Goal: Task Accomplishment & Management: Manage account settings

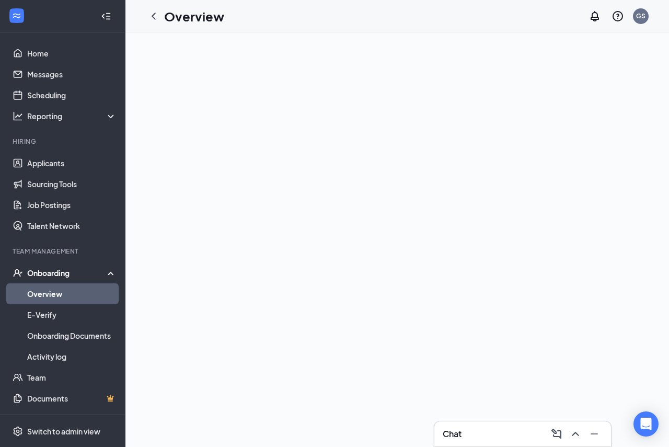
click at [27, 273] on div "Onboarding" at bounding box center [62, 272] width 125 height 21
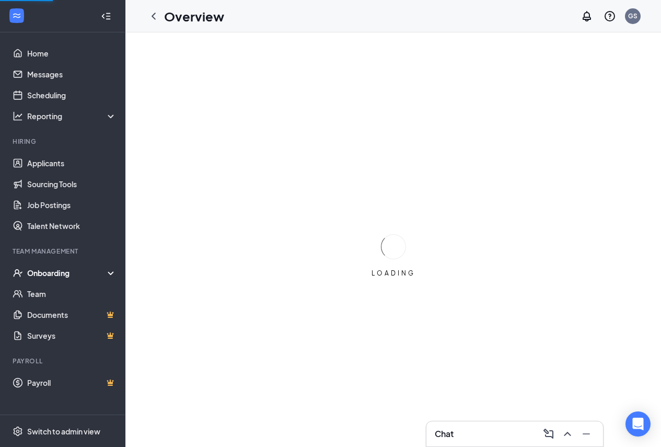
click at [51, 272] on div "Onboarding" at bounding box center [67, 273] width 80 height 10
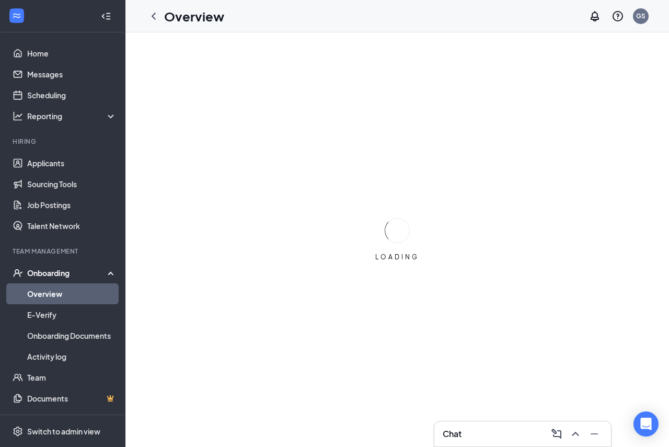
click at [52, 298] on link "Overview" at bounding box center [71, 293] width 89 height 21
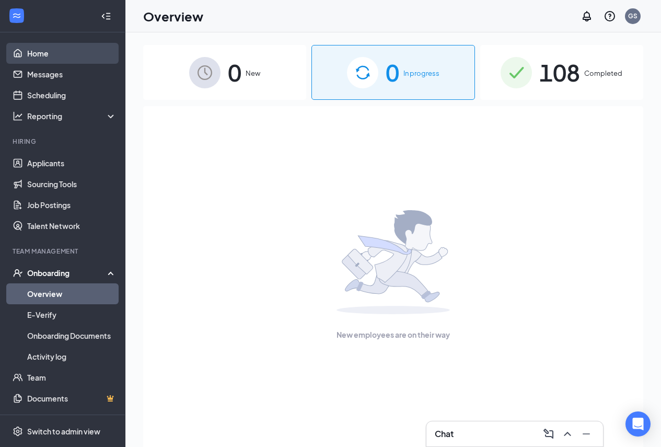
click at [50, 55] on link "Home" at bounding box center [71, 53] width 89 height 21
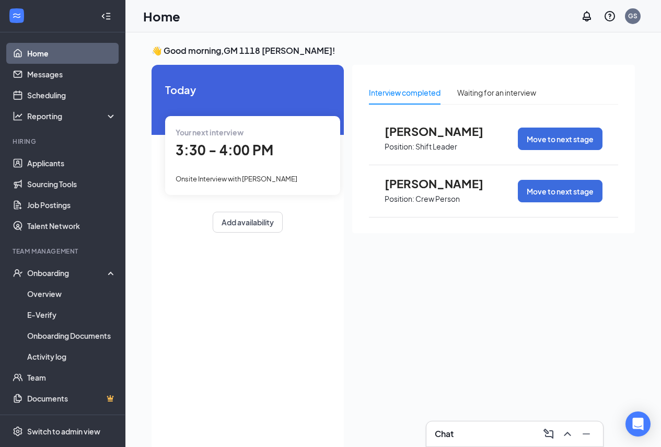
click at [226, 148] on span "3:30 - 4:00 PM" at bounding box center [225, 149] width 98 height 17
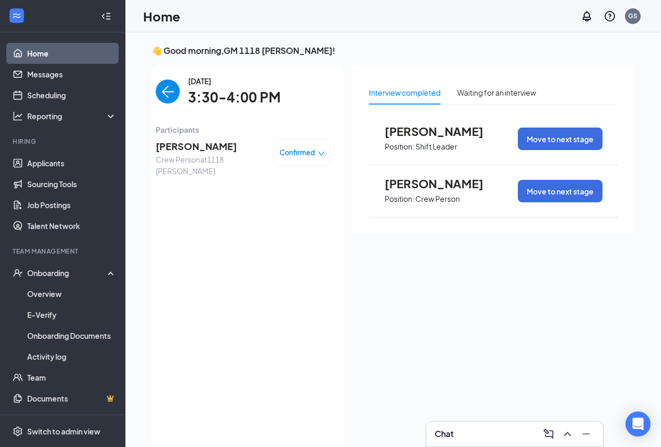
scroll to position [4, 0]
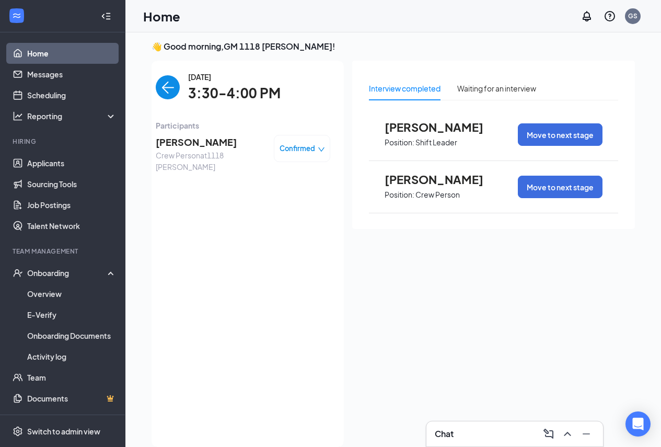
click at [319, 152] on icon "down" at bounding box center [321, 149] width 7 height 7
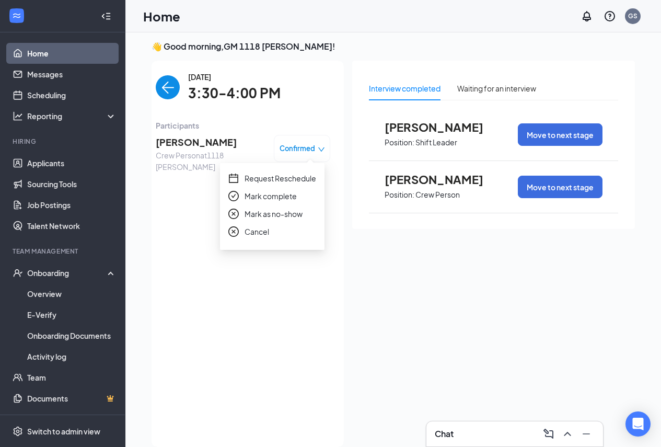
click at [266, 214] on span "Mark as no-show" at bounding box center [274, 213] width 58 height 11
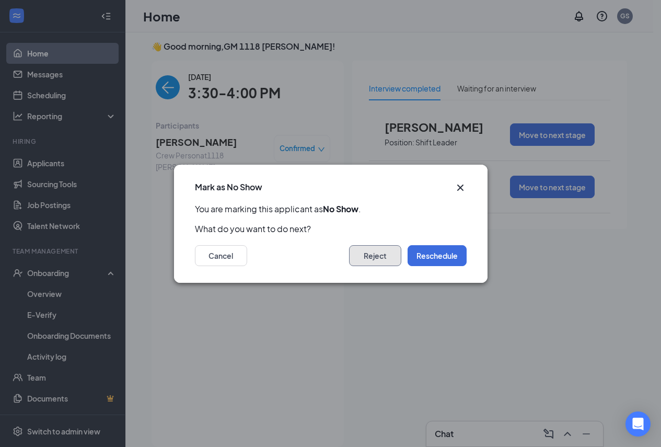
click at [363, 257] on button "Reject" at bounding box center [375, 255] width 52 height 21
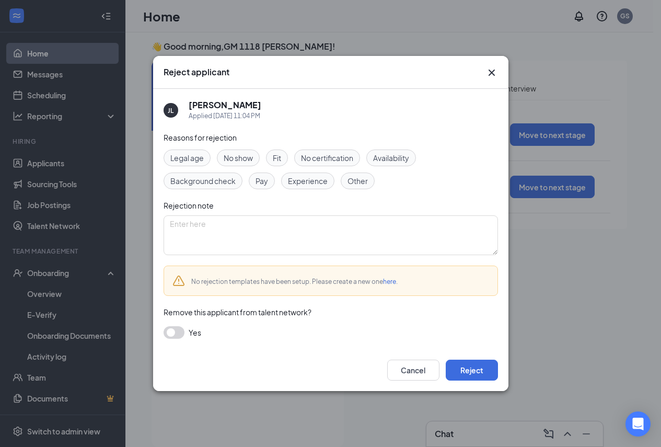
click at [236, 157] on span "No show" at bounding box center [238, 157] width 29 height 11
click at [460, 367] on button "Reject" at bounding box center [472, 370] width 52 height 21
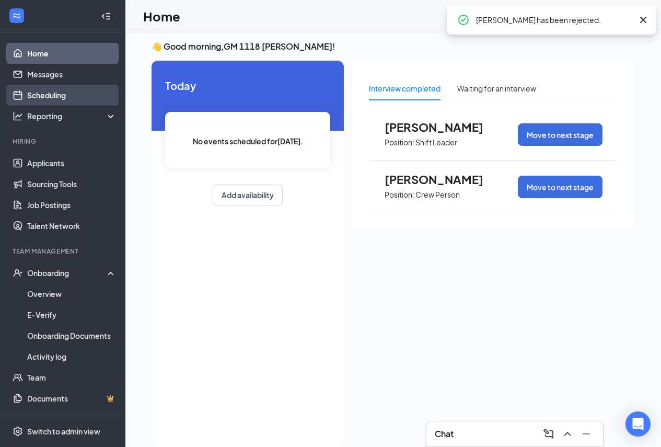
click at [54, 100] on link "Scheduling" at bounding box center [71, 95] width 89 height 21
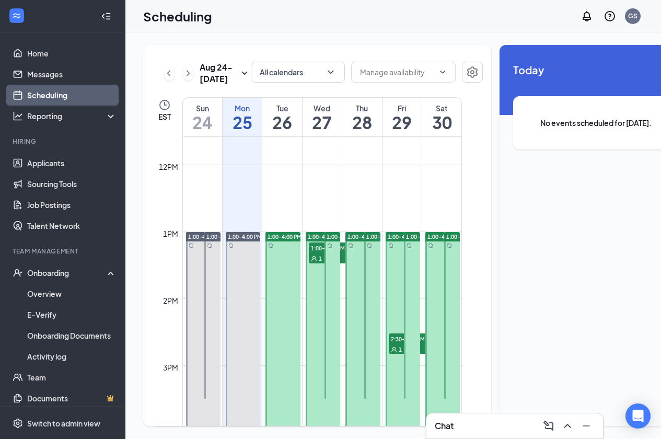
scroll to position [827, 0]
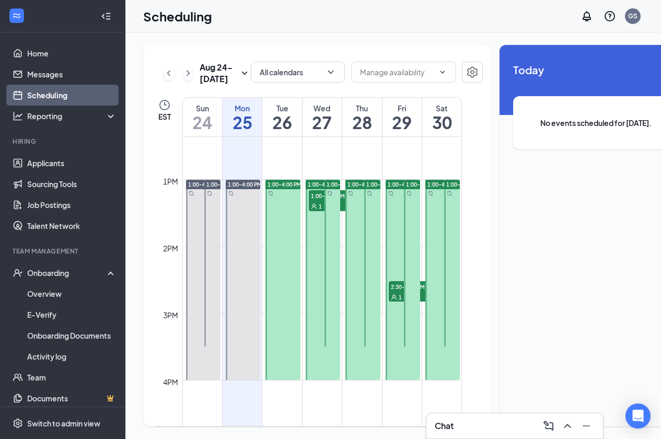
click at [290, 217] on div at bounding box center [283, 280] width 35 height 200
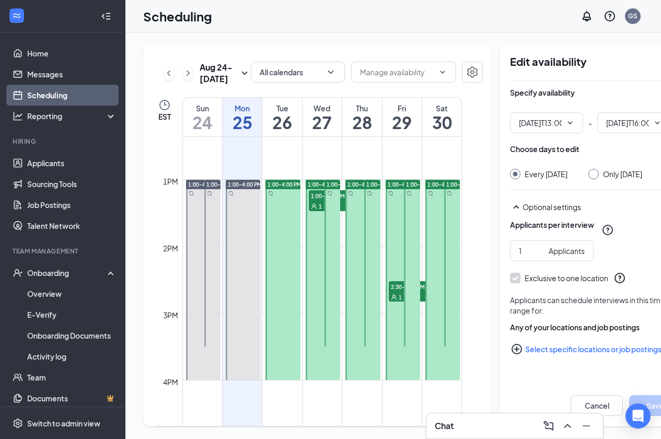
type input "01:00 PM"
type input "04:00 PM"
click at [268, 189] on div "1:00-4:00 PM" at bounding box center [283, 184] width 35 height 9
click at [280, 188] on span "1:00-4:00 PM" at bounding box center [285, 184] width 34 height 7
click at [39, 163] on link "Applicants" at bounding box center [71, 163] width 89 height 21
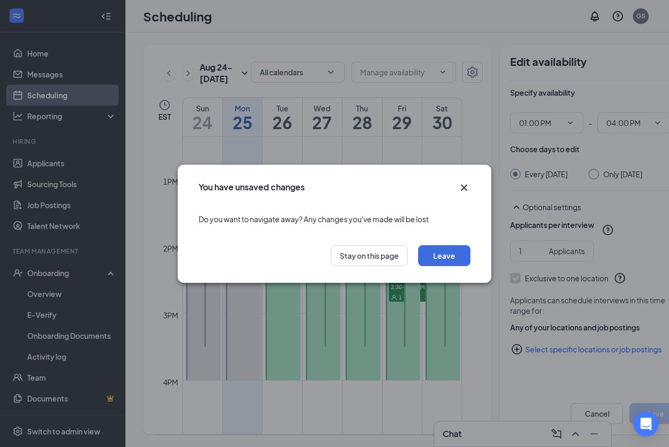
click at [464, 186] on icon "Cross" at bounding box center [464, 187] width 13 height 13
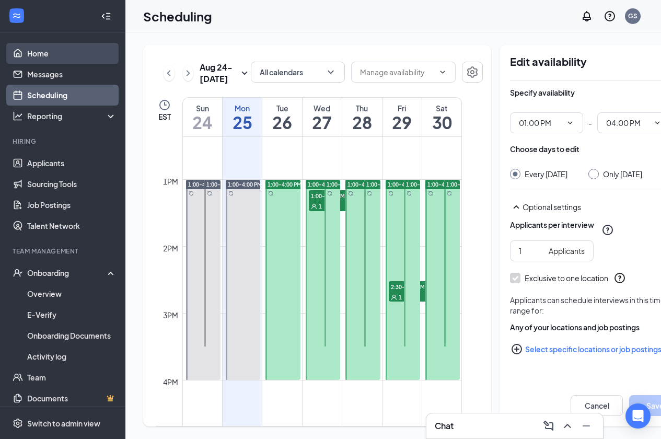
click at [48, 60] on link "Home" at bounding box center [71, 53] width 89 height 21
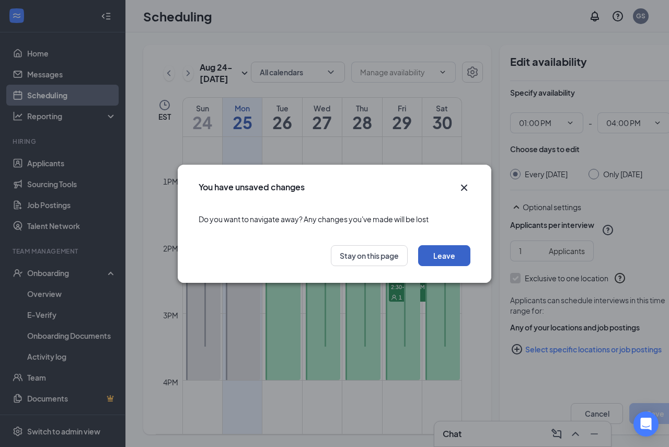
click at [439, 259] on button "Leave" at bounding box center [444, 255] width 52 height 21
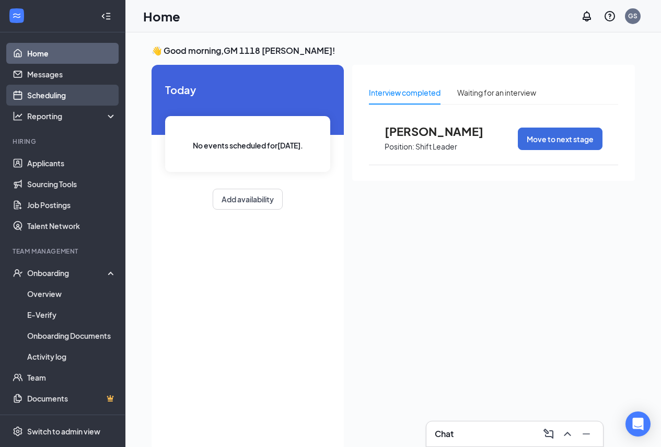
click at [73, 99] on link "Scheduling" at bounding box center [71, 95] width 89 height 21
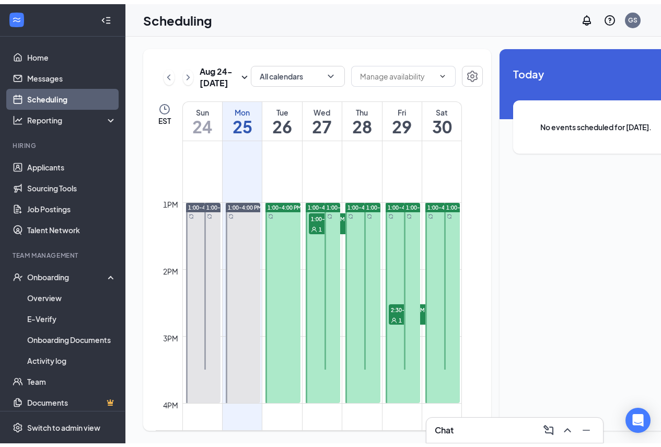
scroll to position [827, 0]
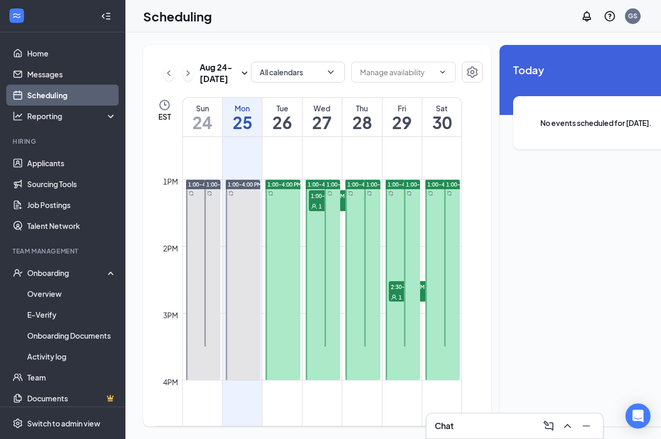
click at [319, 201] on span "1:00-1:30 PM" at bounding box center [335, 195] width 52 height 10
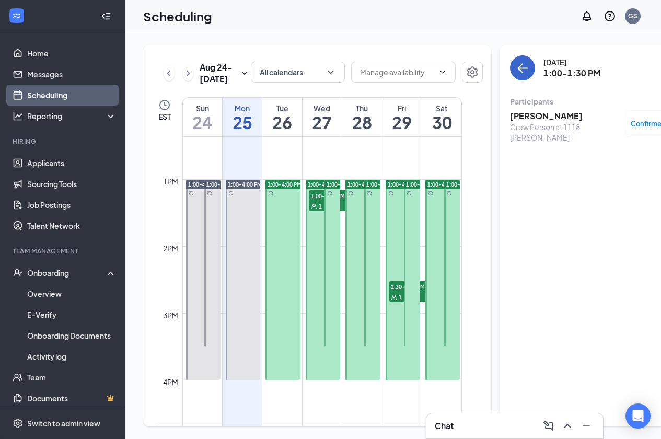
click at [516, 74] on icon "ArrowLeft" at bounding box center [522, 68] width 13 height 13
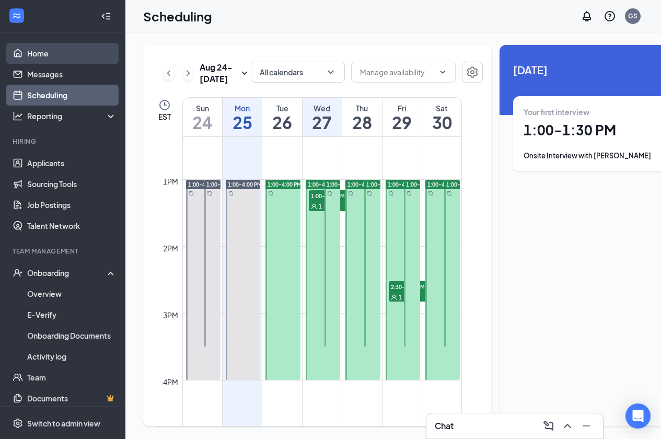
click at [54, 51] on link "Home" at bounding box center [71, 53] width 89 height 21
